Goal: Task Accomplishment & Management: Use online tool/utility

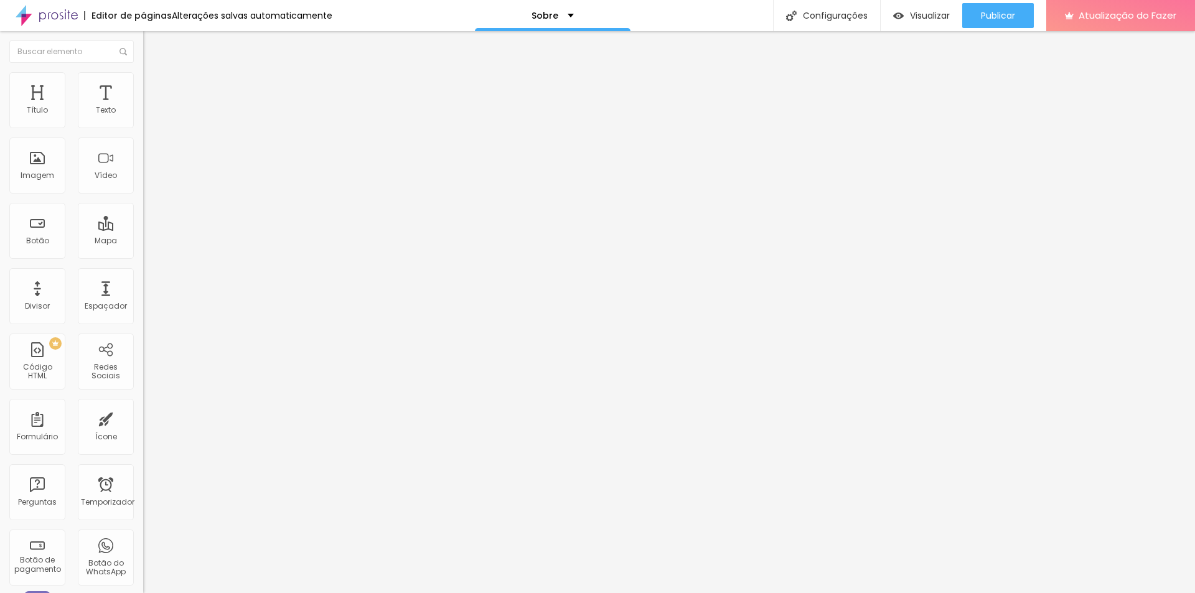
click at [143, 85] on img at bounding box center [148, 90] width 11 height 11
click at [143, 73] on img at bounding box center [148, 77] width 11 height 11
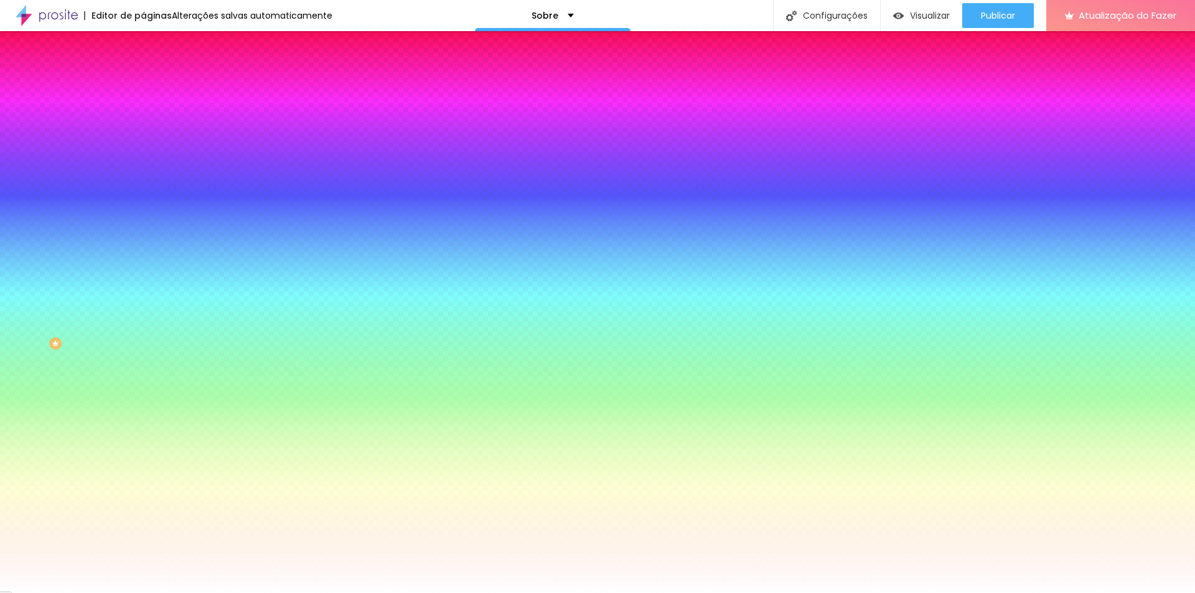
click at [143, 71] on img at bounding box center [148, 65] width 11 height 11
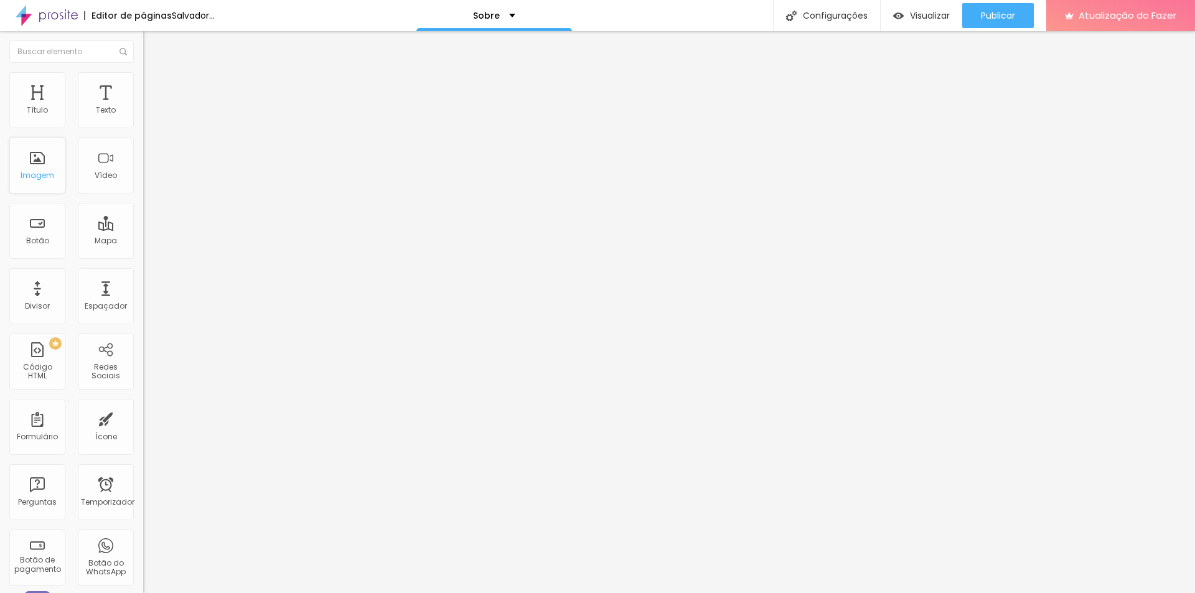
click at [37, 171] on font "Imagem" at bounding box center [38, 175] width 34 height 11
click at [44, 159] on div "Imagem" at bounding box center [37, 166] width 56 height 56
click at [1093, 15] on font "Atualização do Fazer" at bounding box center [1127, 15] width 98 height 13
click at [41, 161] on div "Imagem" at bounding box center [37, 166] width 56 height 56
click at [36, 166] on div "Imagem" at bounding box center [37, 166] width 56 height 56
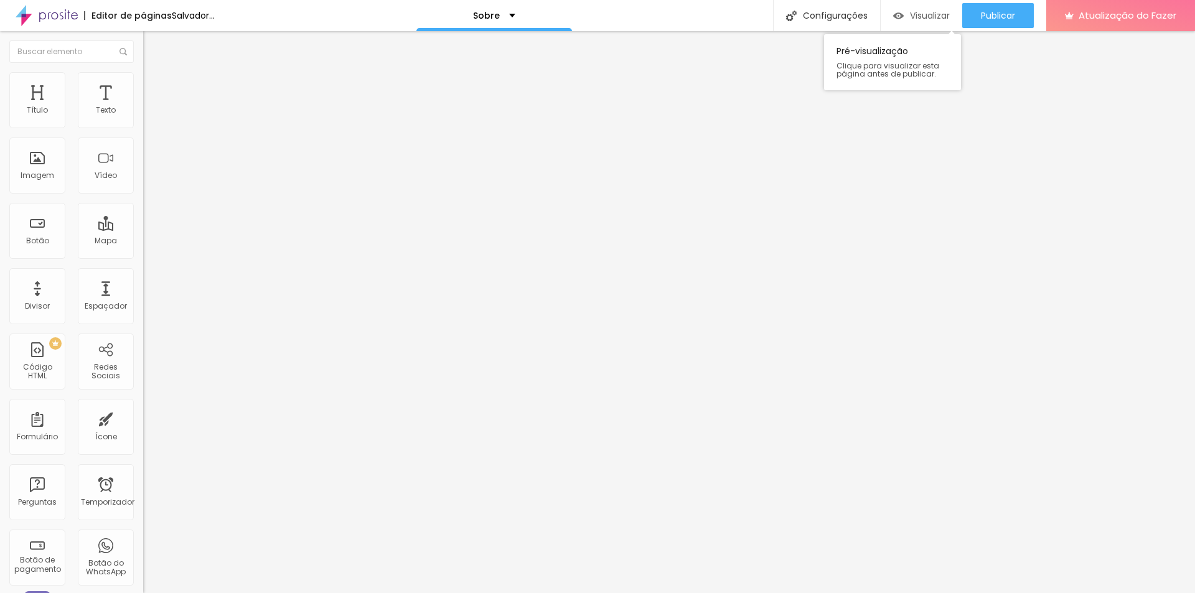
click at [915, 20] on font "Visualizar" at bounding box center [930, 15] width 40 height 12
click at [41, 167] on div "Imagem" at bounding box center [37, 166] width 56 height 56
